Goal: Task Accomplishment & Management: Use online tool/utility

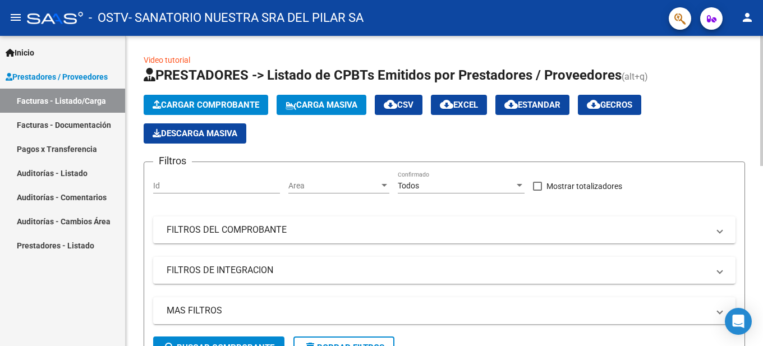
click at [195, 107] on span "Cargar Comprobante" at bounding box center [206, 105] width 107 height 10
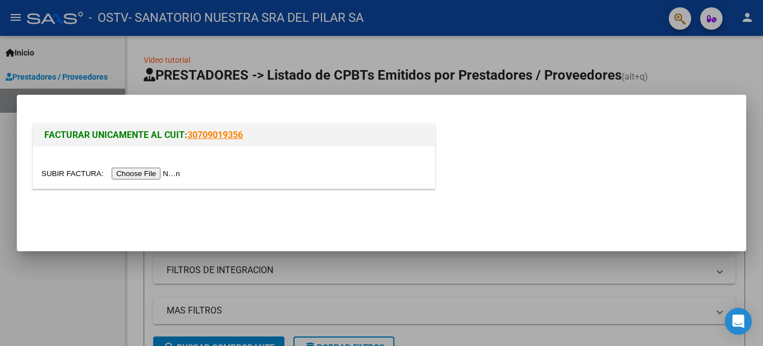
click at [172, 175] on input "file" at bounding box center [113, 174] width 142 height 12
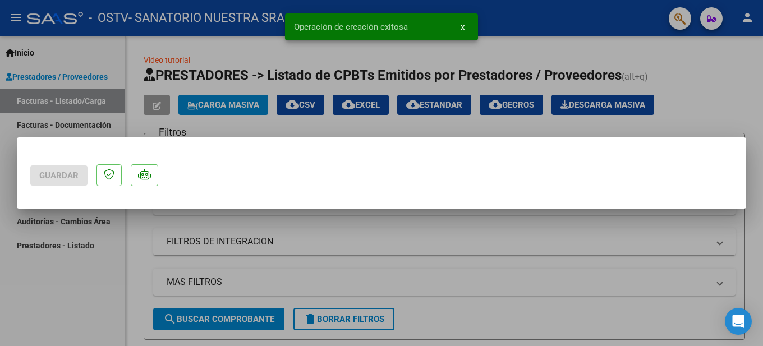
click at [73, 285] on div at bounding box center [381, 173] width 763 height 346
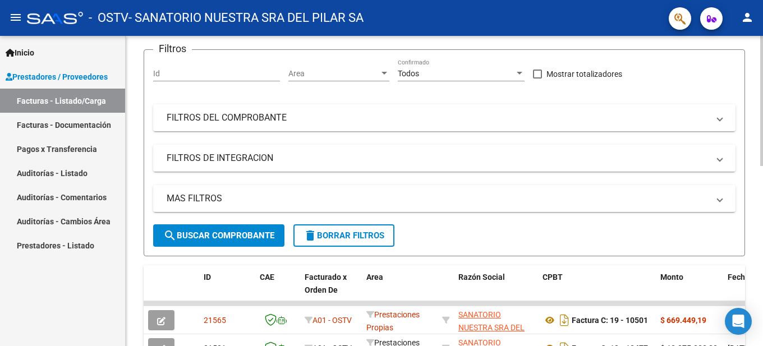
scroll to position [224, 0]
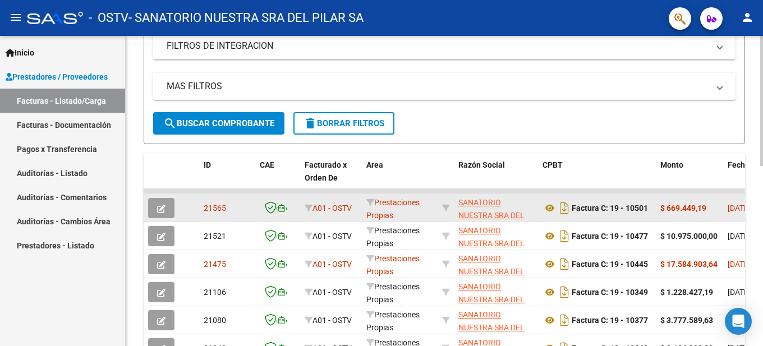
click at [724, 215] on datatable-body-cell "[DATE]" at bounding box center [748, 207] width 50 height 27
drag, startPoint x: 440, startPoint y: 214, endPoint x: 305, endPoint y: 210, distance: 135.2
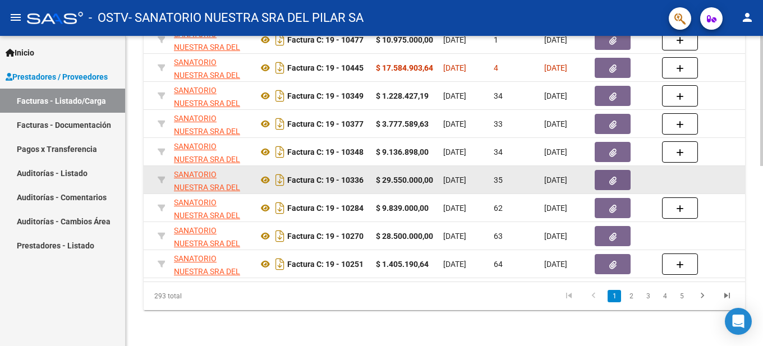
scroll to position [149, 0]
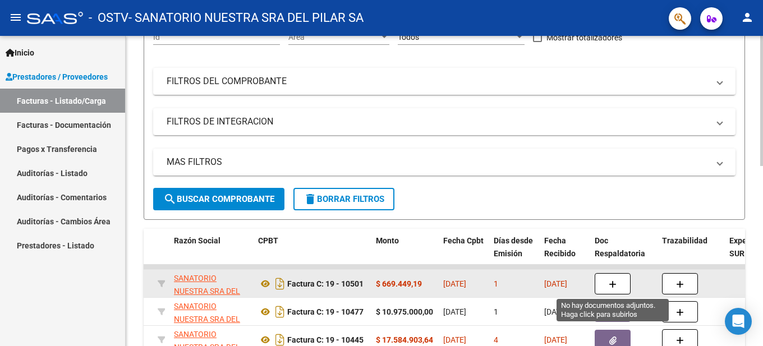
click at [608, 284] on button "button" at bounding box center [613, 283] width 36 height 21
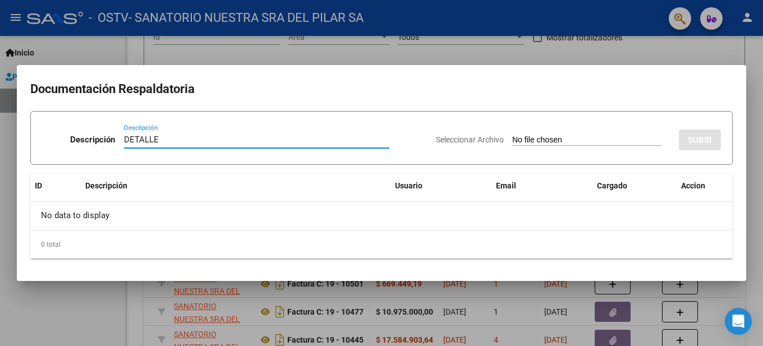
type input "DETALLE"
click at [566, 136] on input "Seleccionar Archivo" at bounding box center [586, 140] width 149 height 11
type input "C:\fakepath\OSTV FACT 10501 DETALLE.pdf"
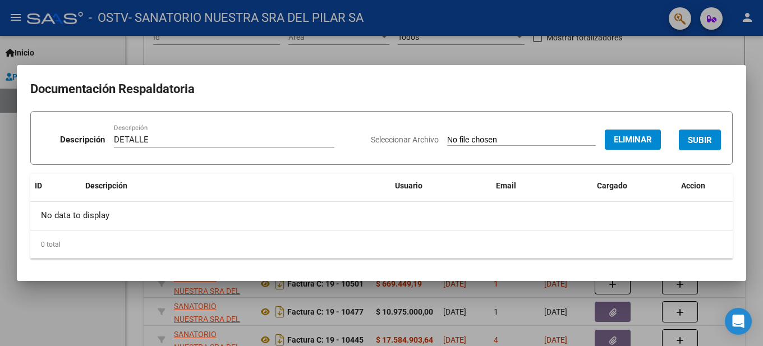
click at [706, 140] on span "SUBIR" at bounding box center [700, 140] width 24 height 10
